Goal: Task Accomplishment & Management: Use online tool/utility

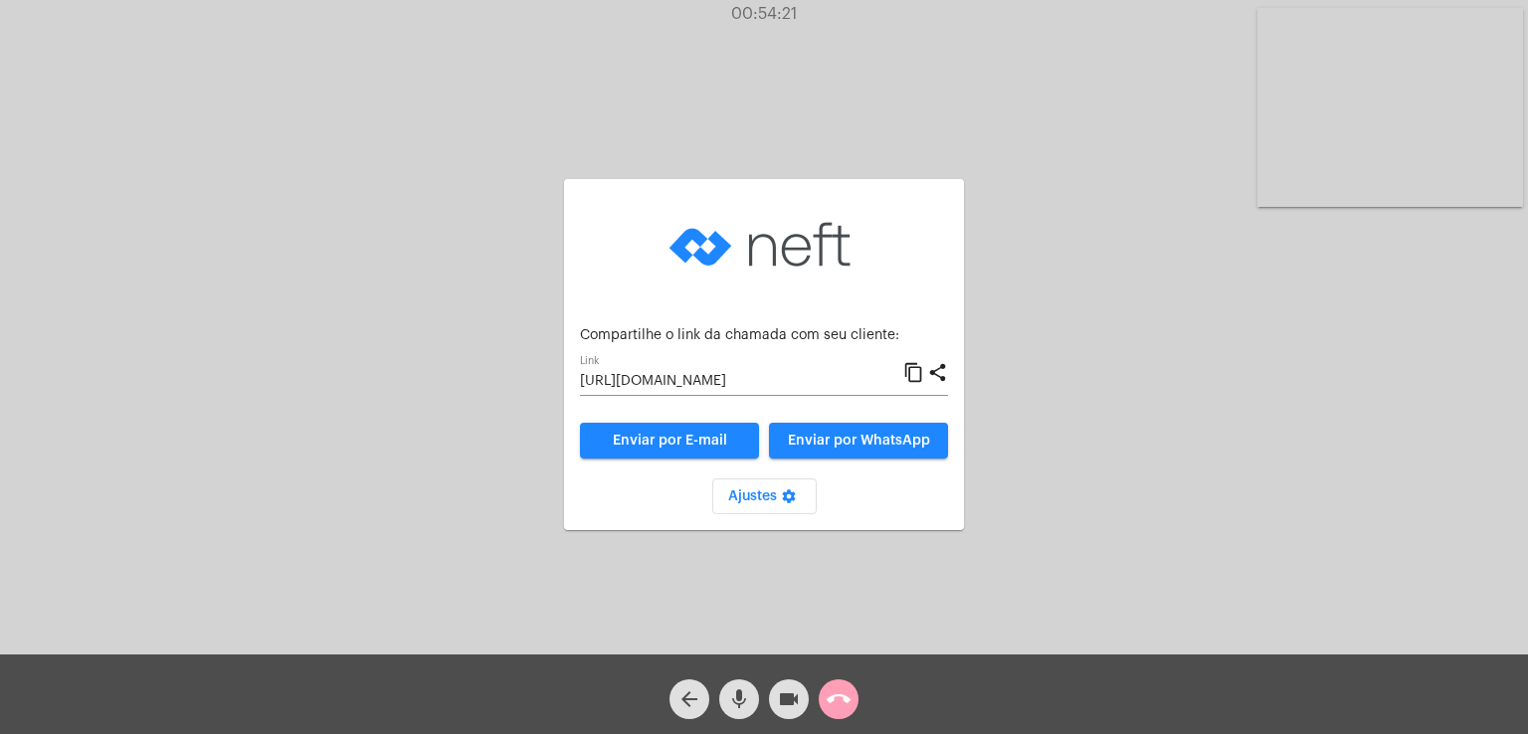
click at [829, 698] on mat-icon "call_end" at bounding box center [839, 699] width 24 height 24
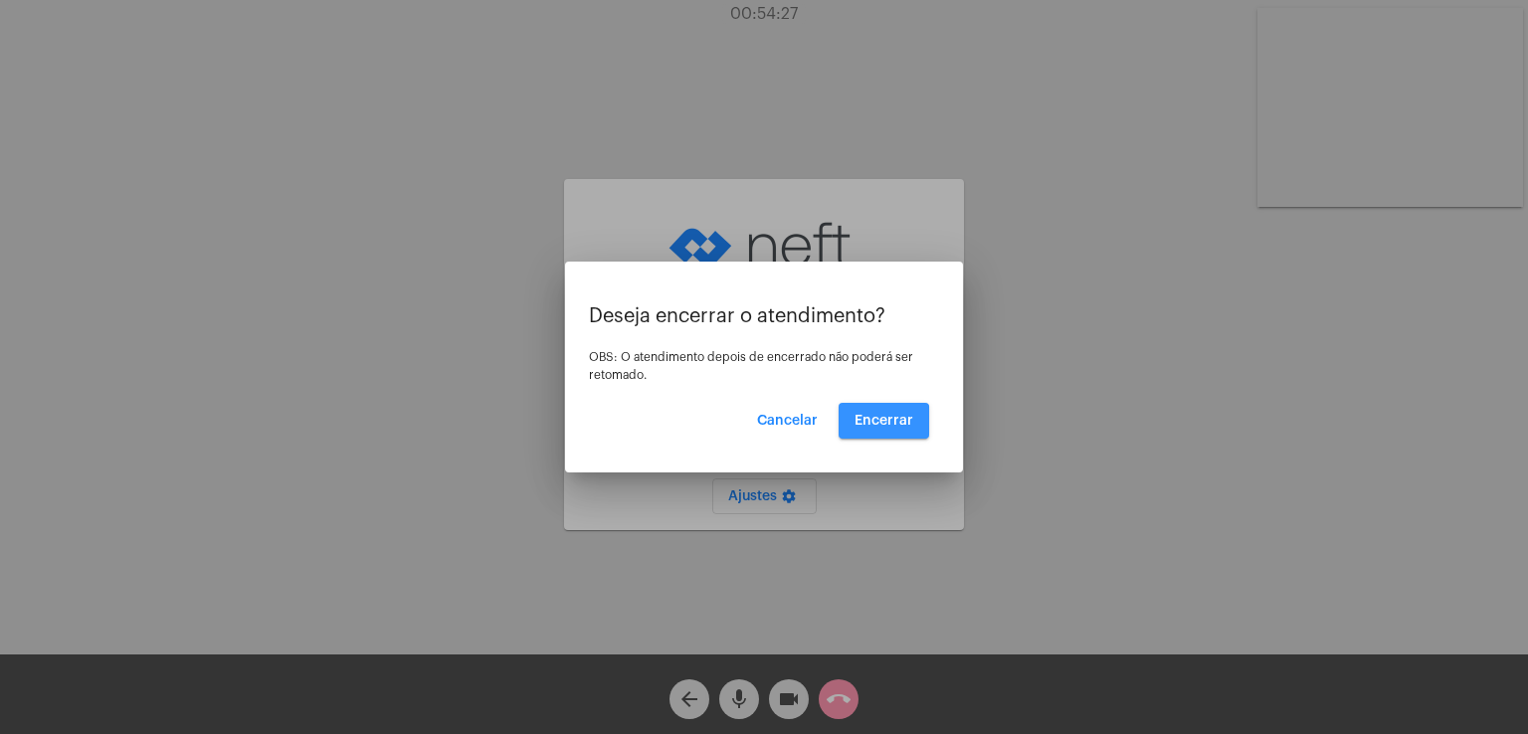
click at [870, 423] on span "Encerrar" at bounding box center [883, 421] width 59 height 14
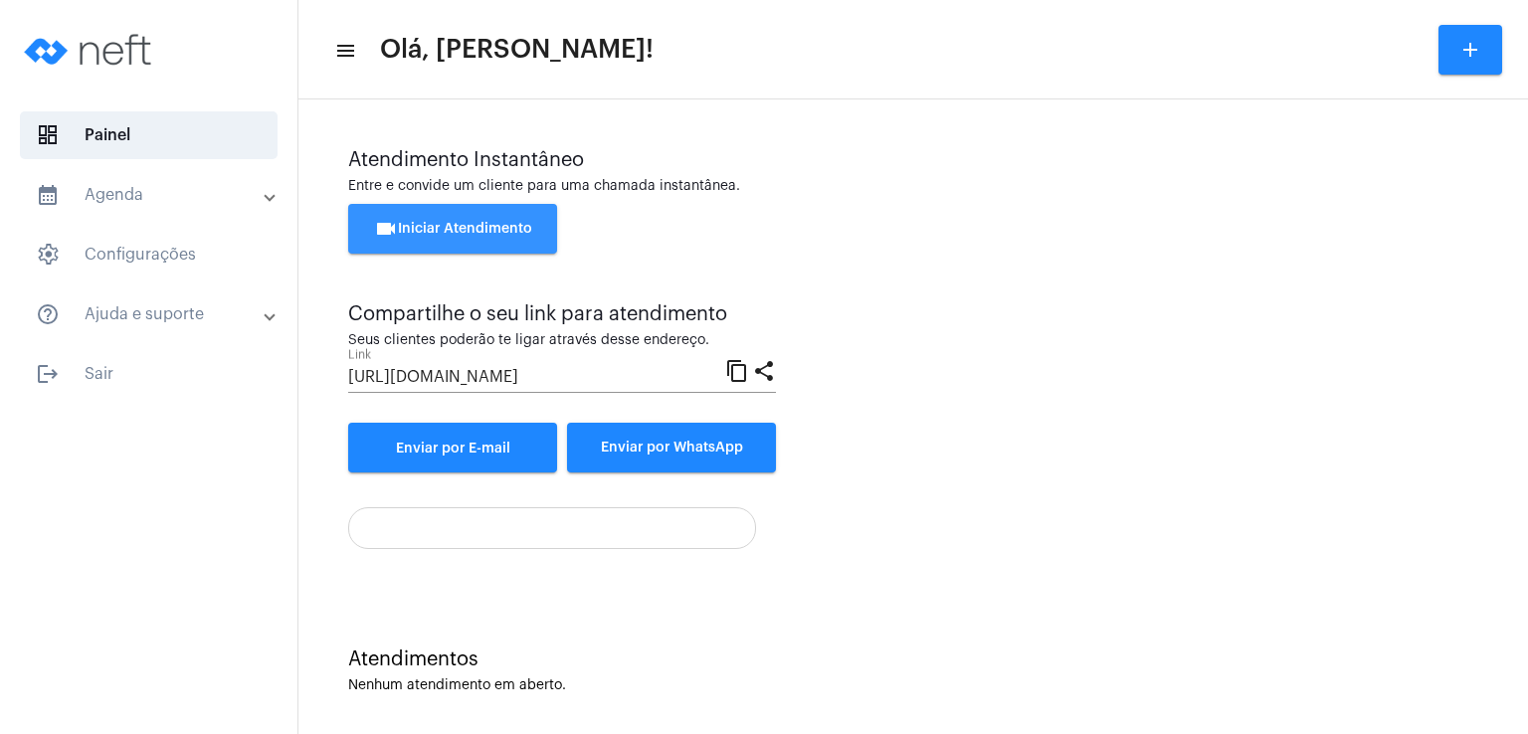
click at [479, 230] on span "videocam Iniciar Atendimento" at bounding box center [453, 229] width 158 height 14
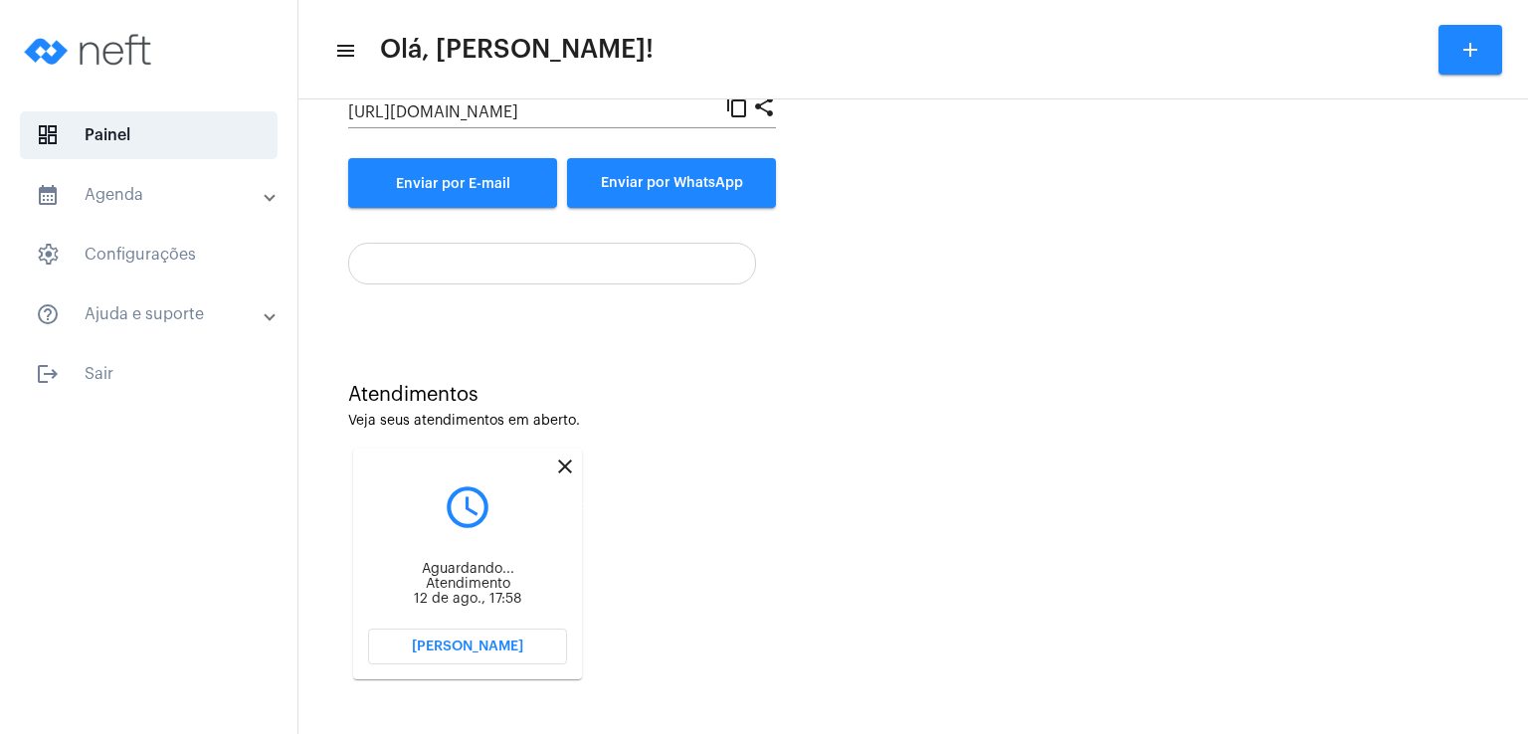
click at [559, 463] on mat-icon "close" at bounding box center [565, 467] width 24 height 24
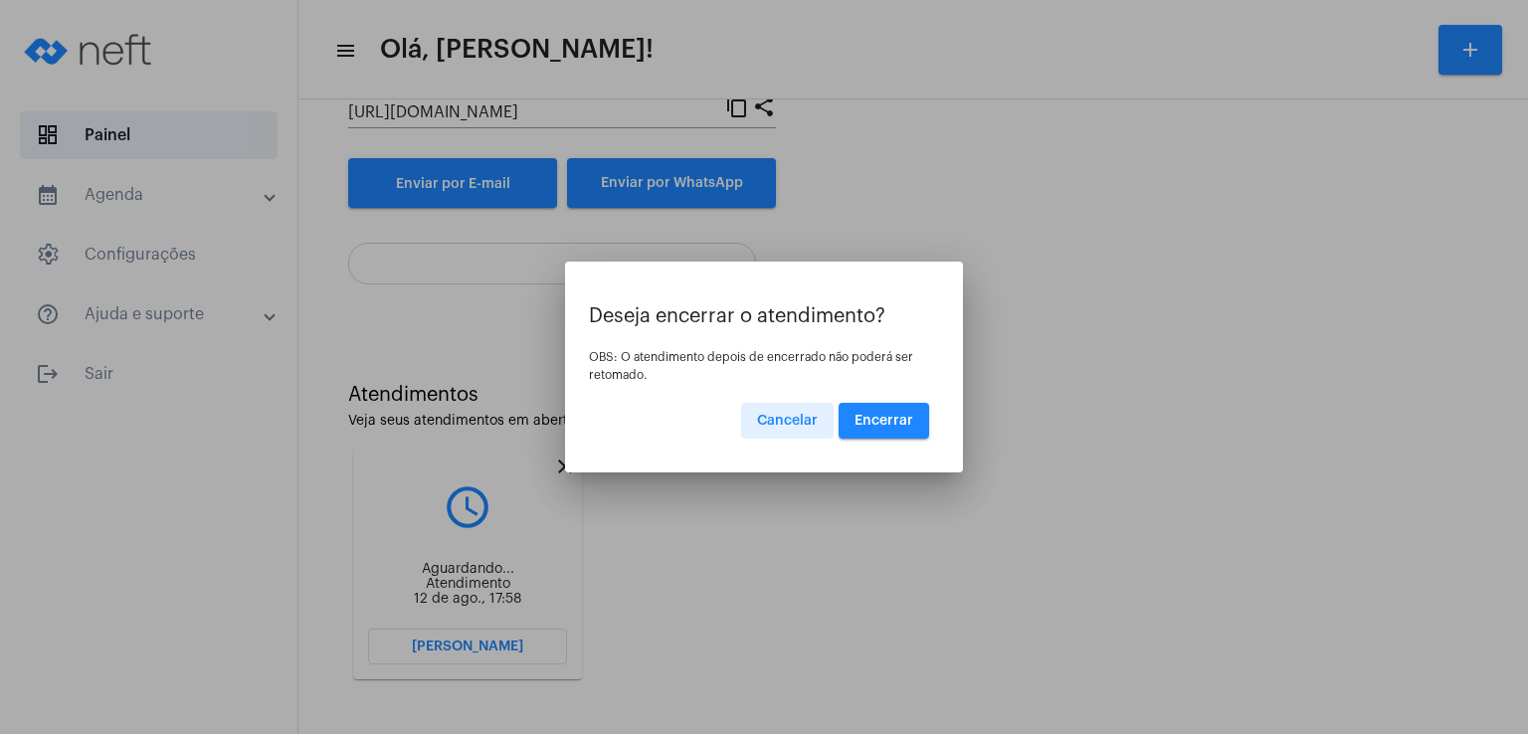
click at [891, 430] on button "Encerrar" at bounding box center [884, 421] width 91 height 36
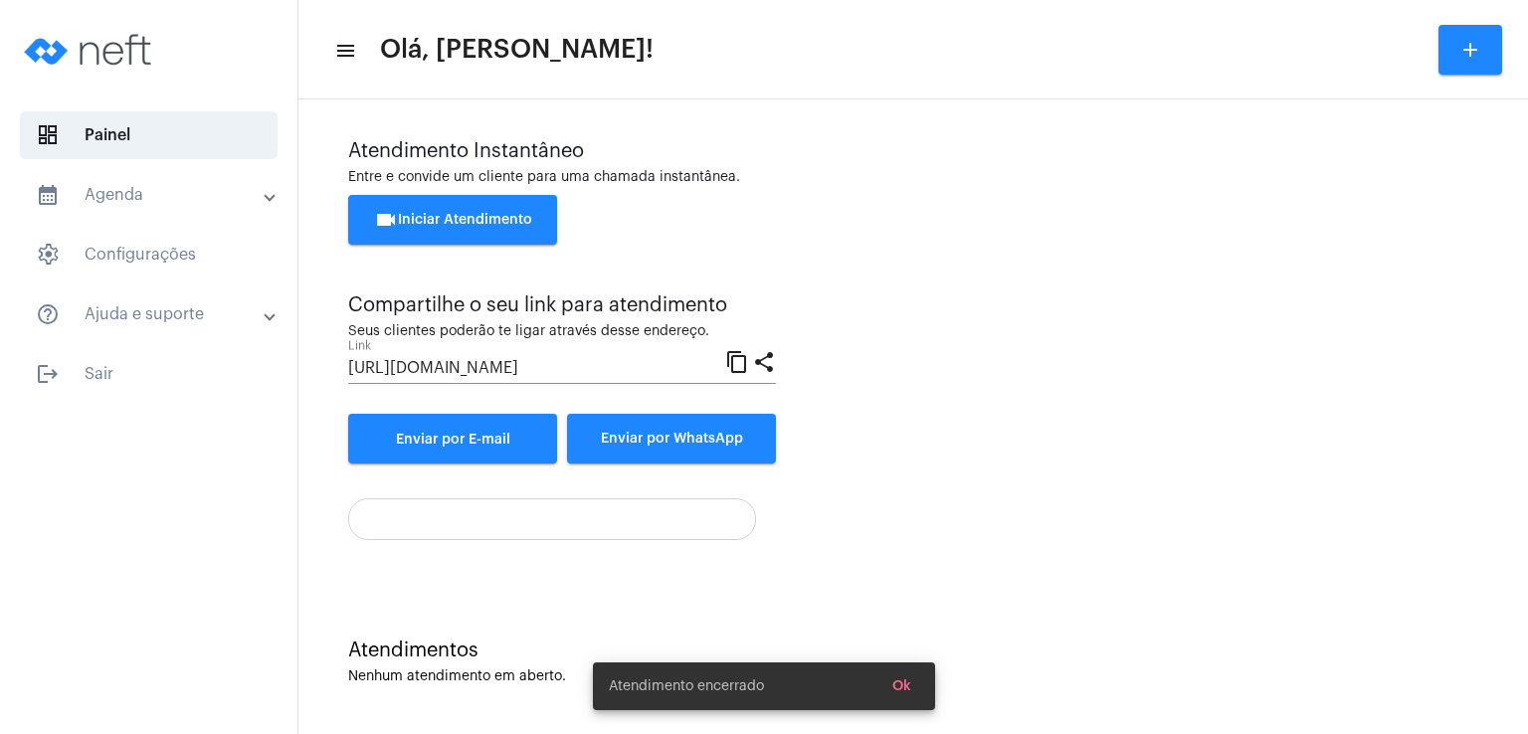
scroll to position [9, 0]
